Goal: Find specific page/section: Find specific page/section

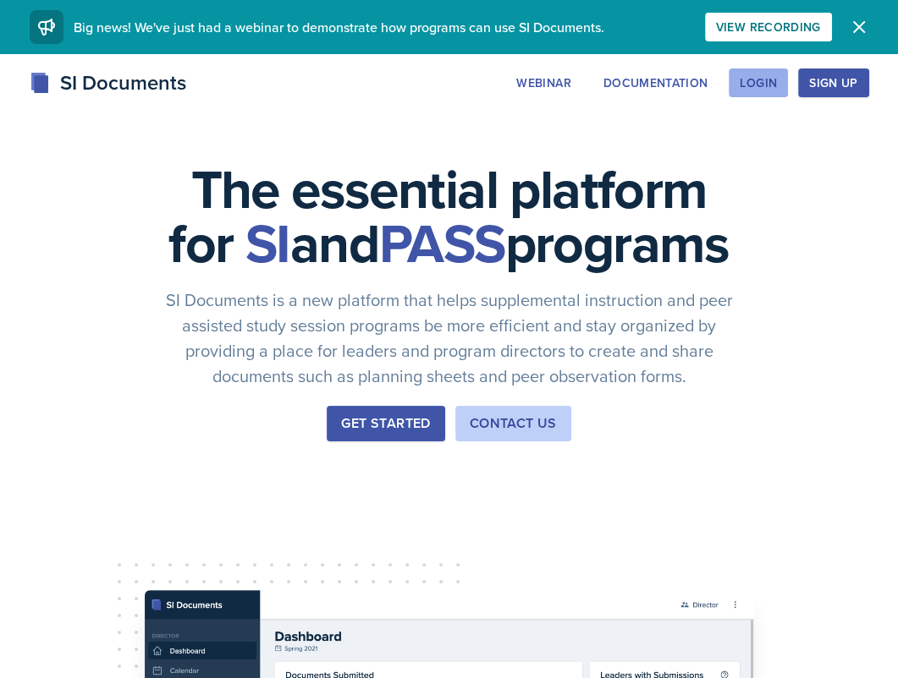
click at [755, 81] on div "Login" at bounding box center [757, 83] width 37 height 14
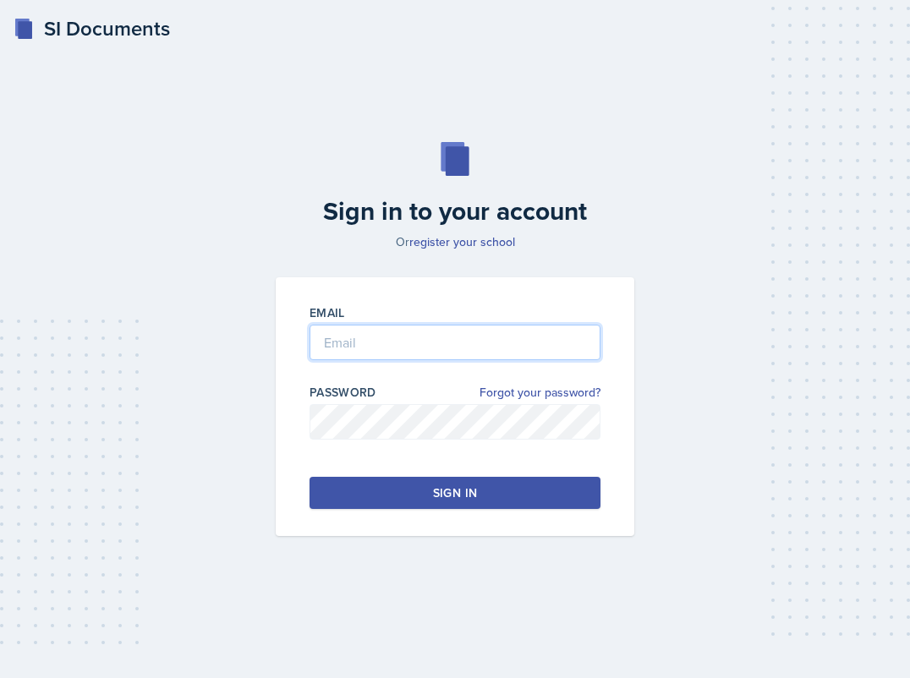
type input "[PERSON_NAME][EMAIL_ADDRESS][PERSON_NAME][DOMAIN_NAME]"
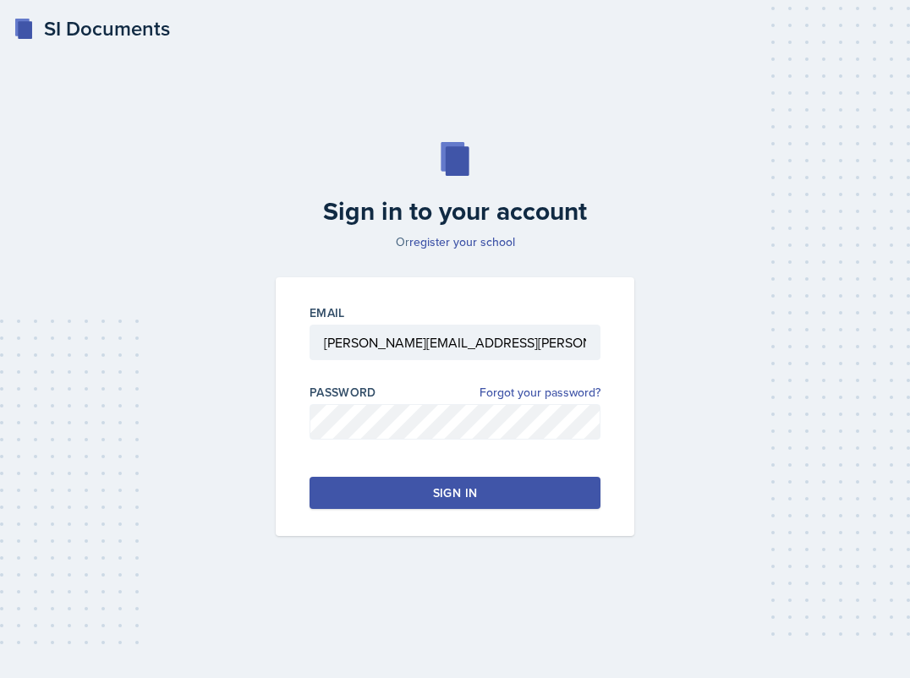
click at [443, 497] on div "Sign in" at bounding box center [455, 493] width 44 height 17
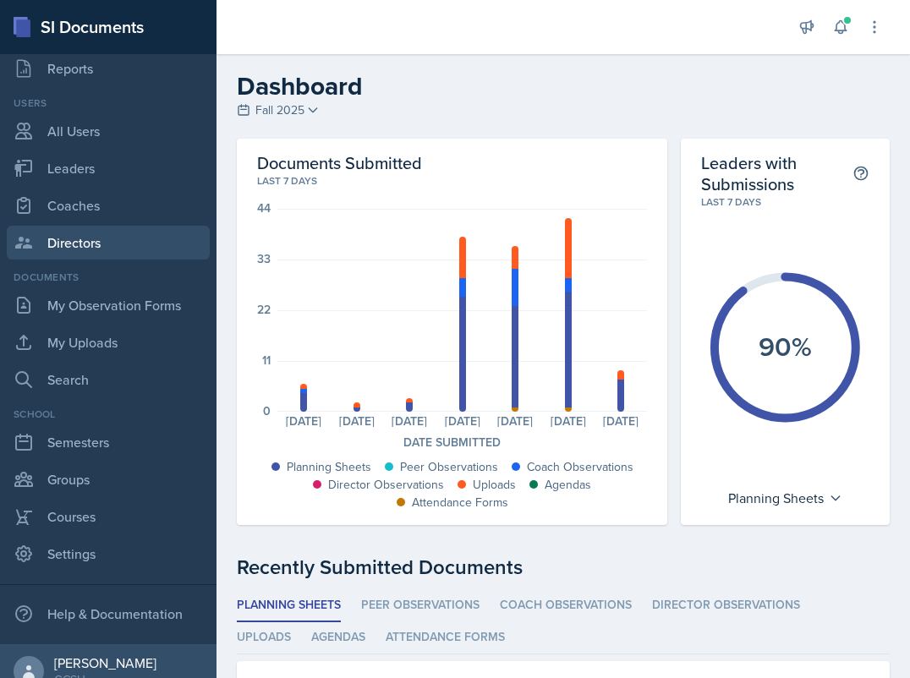
scroll to position [139, 0]
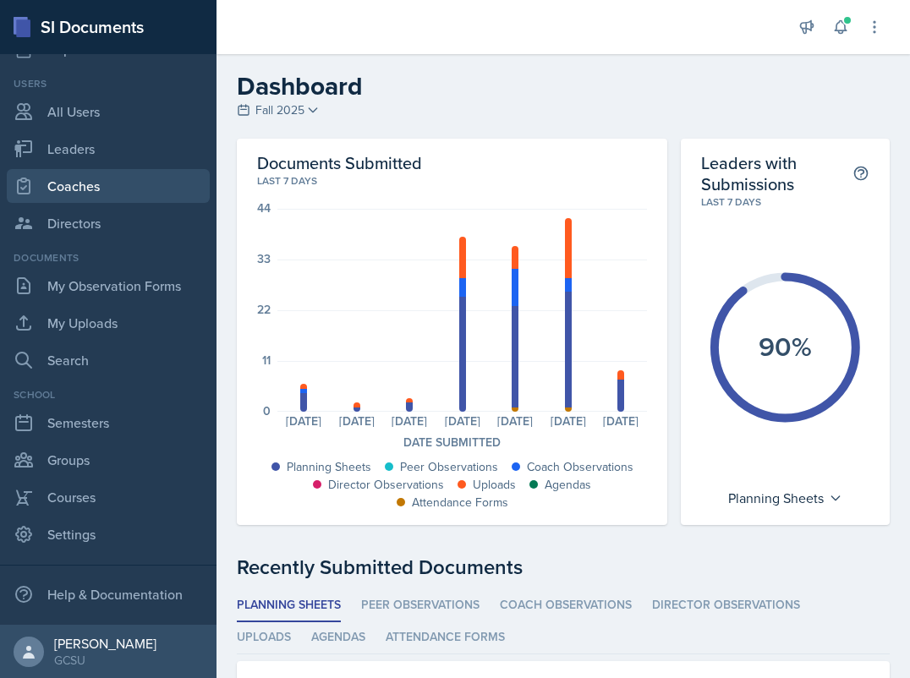
click at [105, 190] on link "Coaches" at bounding box center [108, 186] width 203 height 34
select select "986fdc3e-2246-4ffd-9cb8-78666de4ebed"
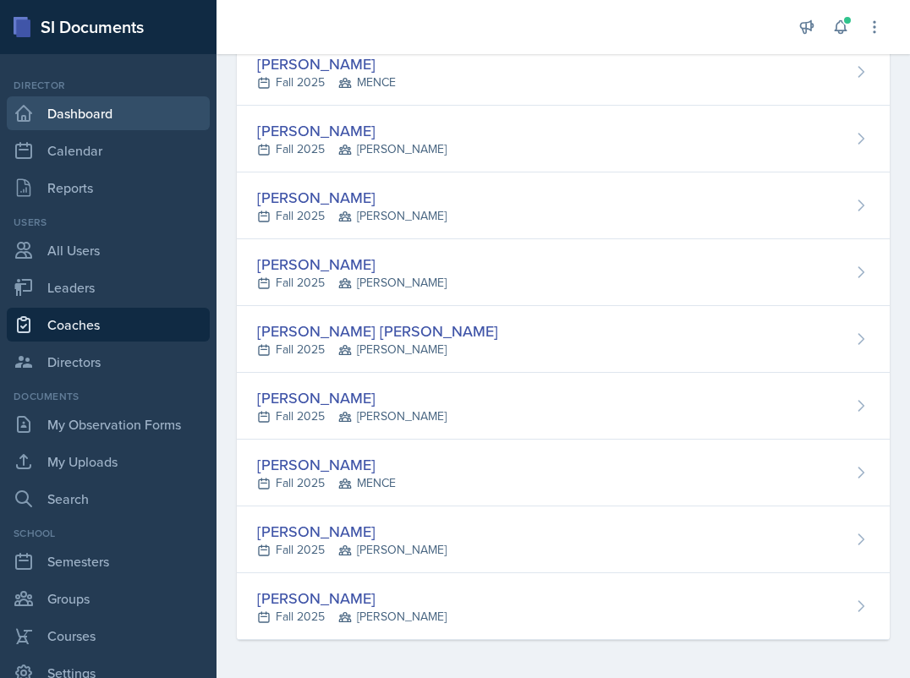
click at [120, 113] on link "Dashboard" at bounding box center [108, 113] width 203 height 34
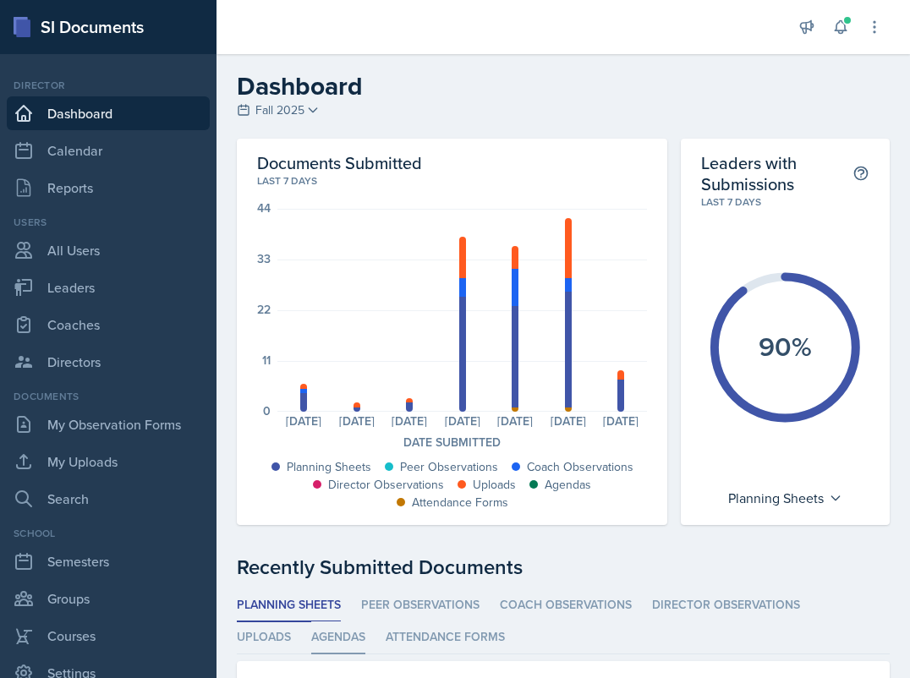
click at [339, 638] on li "Agendas" at bounding box center [338, 638] width 54 height 33
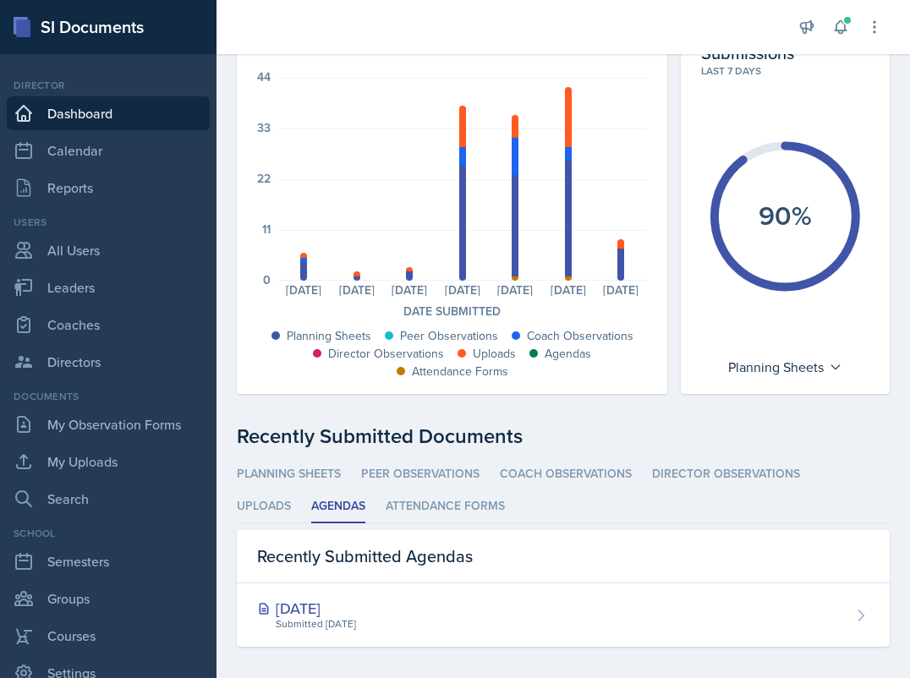
scroll to position [139, 0]
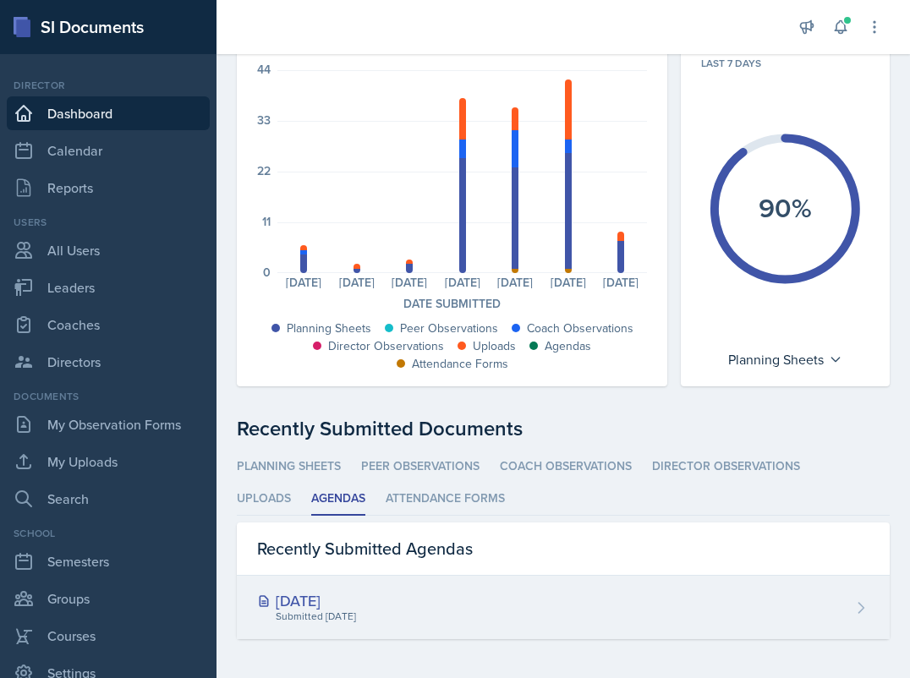
click at [316, 598] on div "[DATE]" at bounding box center [306, 601] width 99 height 23
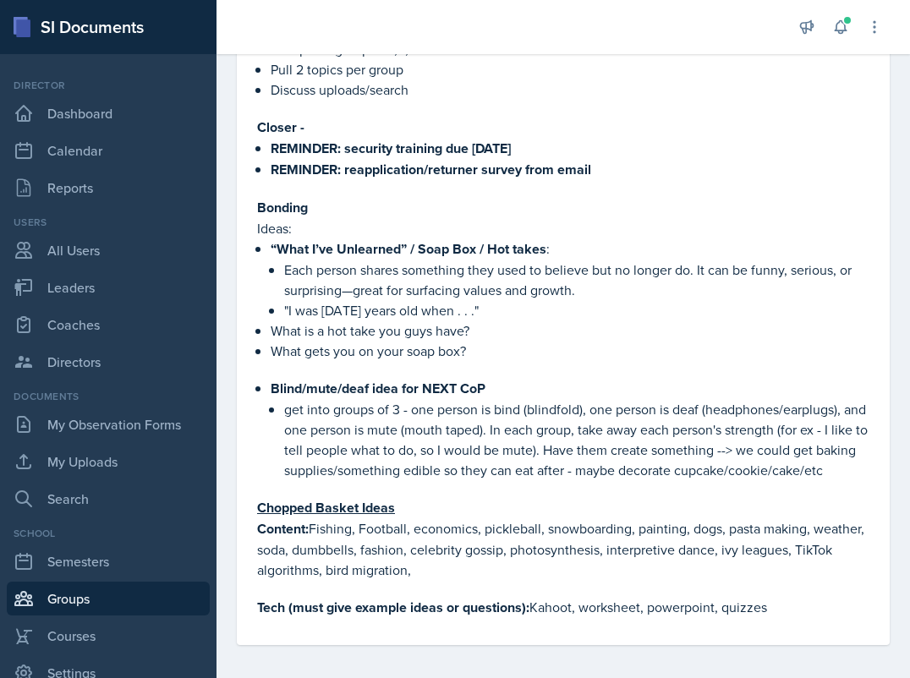
scroll to position [628, 0]
